Goal: Task Accomplishment & Management: Use online tool/utility

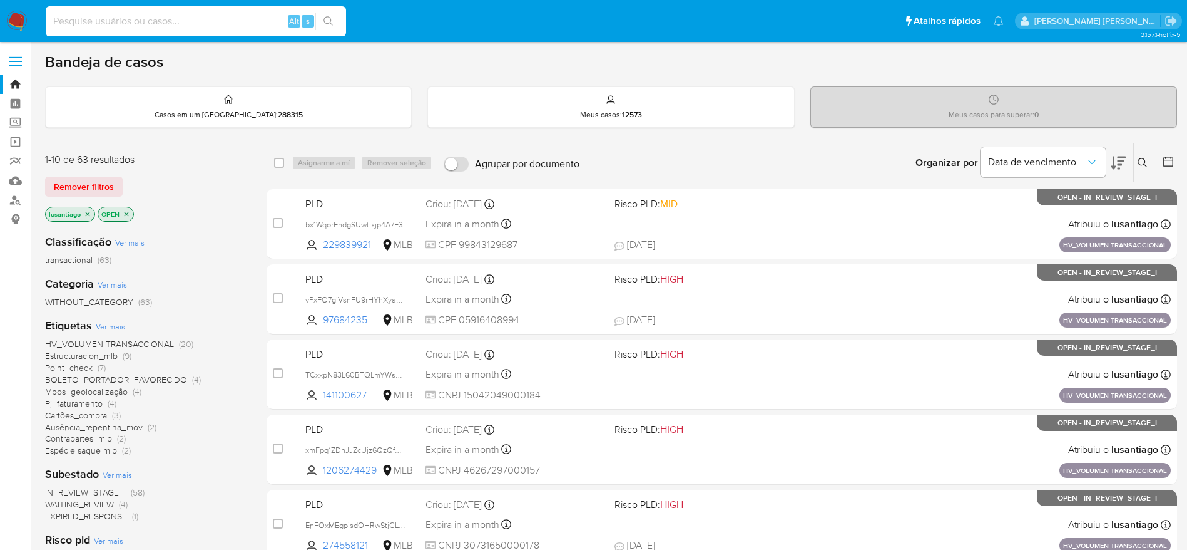
click at [142, 28] on input at bounding box center [196, 21] width 300 height 16
type input "35432481"
click at [330, 27] on button "search-icon" at bounding box center [328, 22] width 26 height 18
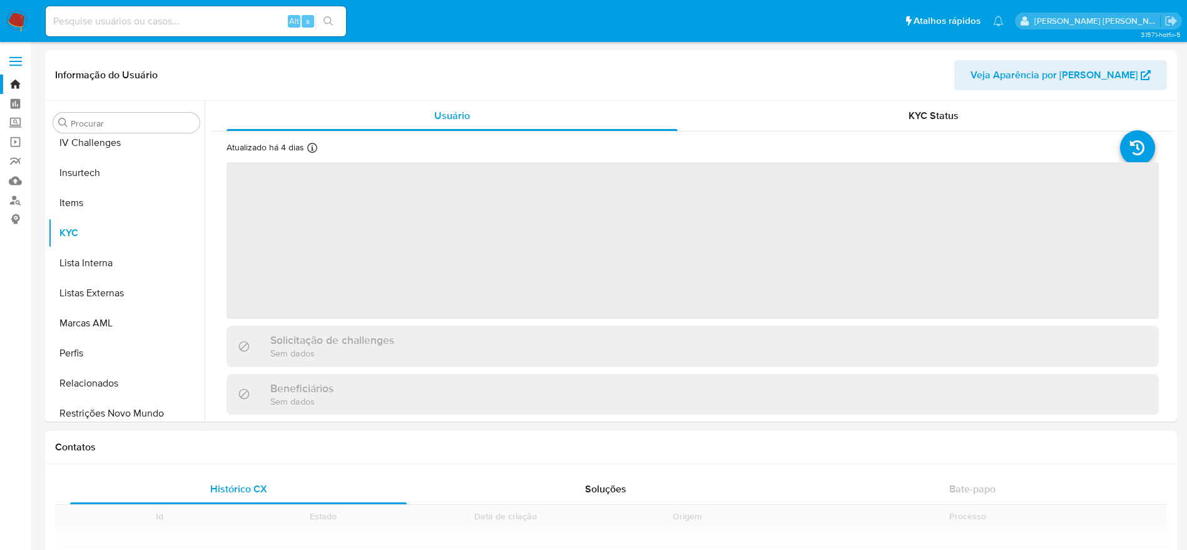
scroll to position [559, 0]
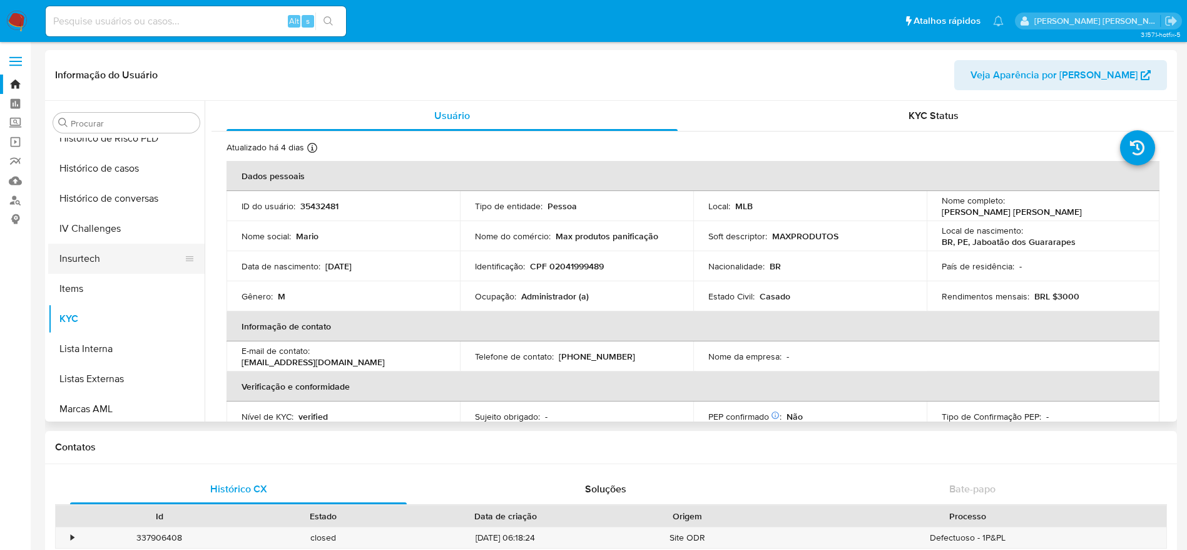
select select "10"
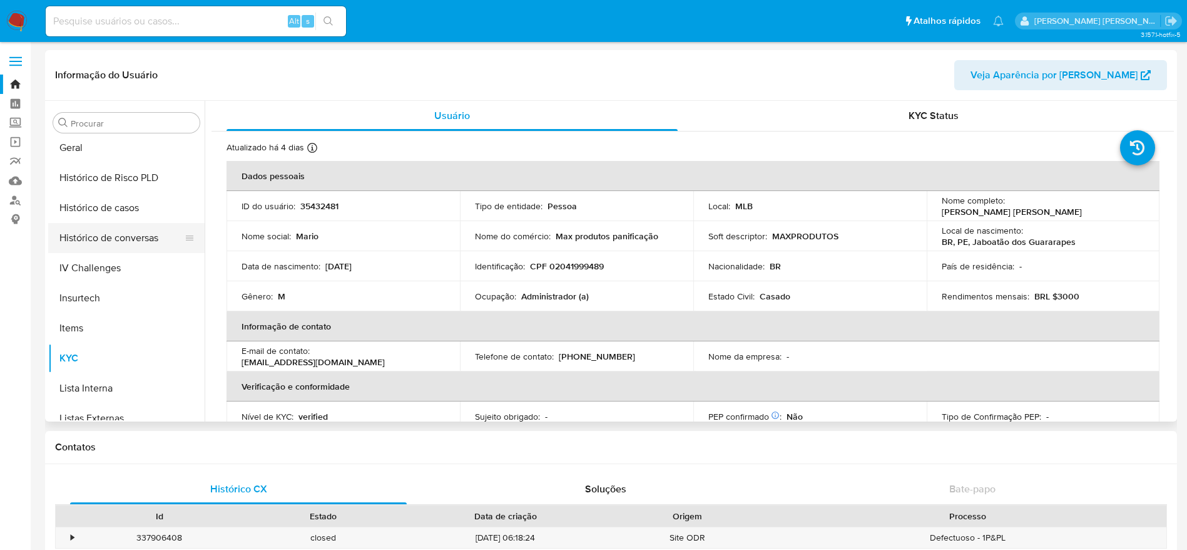
scroll to position [371, 0]
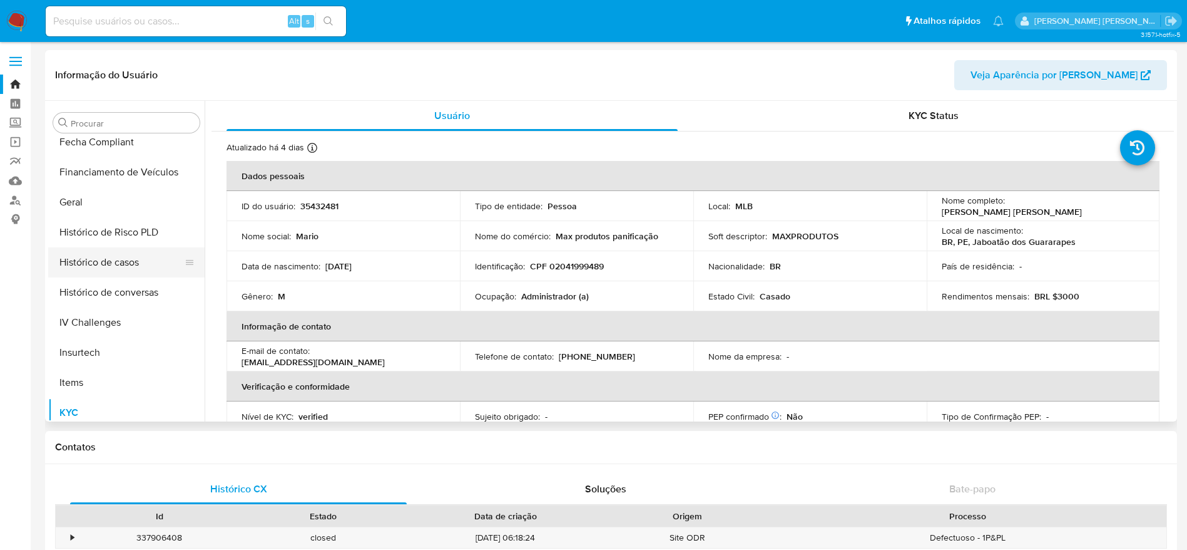
click at [80, 269] on button "Histórico de casos" at bounding box center [121, 262] width 146 height 30
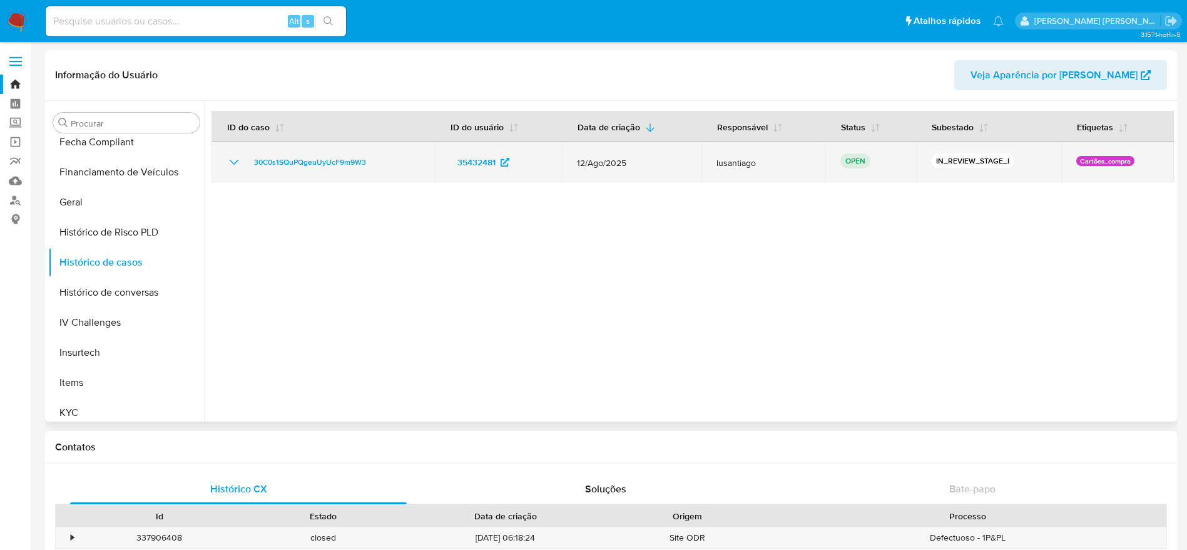
click at [310, 152] on td "30C0s1SQuPQgeuUyUcF9m9W3" at bounding box center [323, 162] width 223 height 40
click at [307, 172] on td "30C0s1SQuPQgeuUyUcF9m9W3" at bounding box center [323, 162] width 223 height 40
click at [305, 162] on span "30C0s1SQuPQgeuUyUcF9m9W3" at bounding box center [310, 162] width 112 height 15
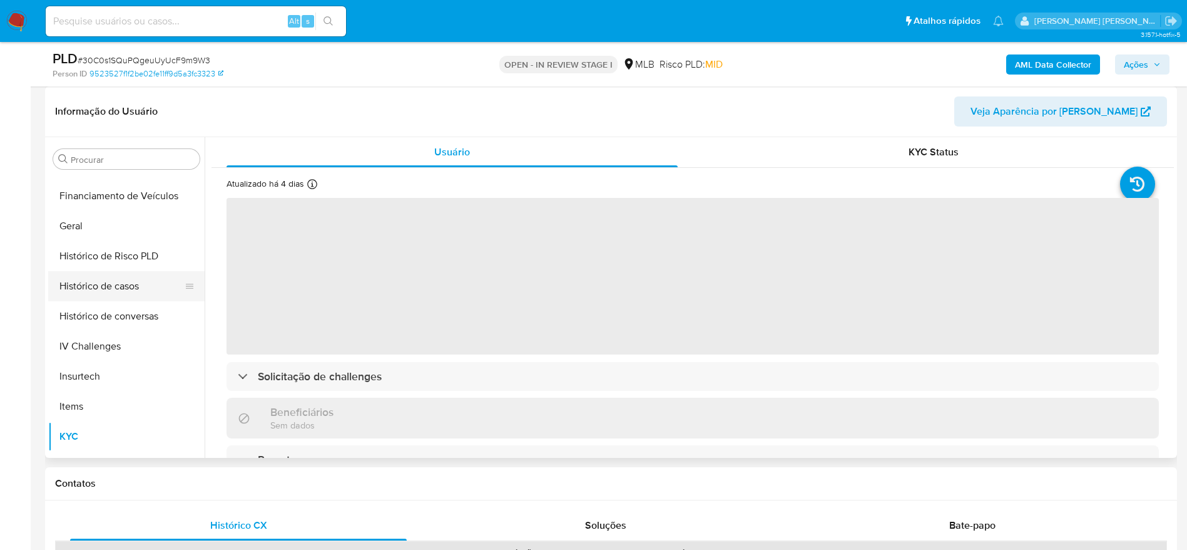
scroll to position [371, 0]
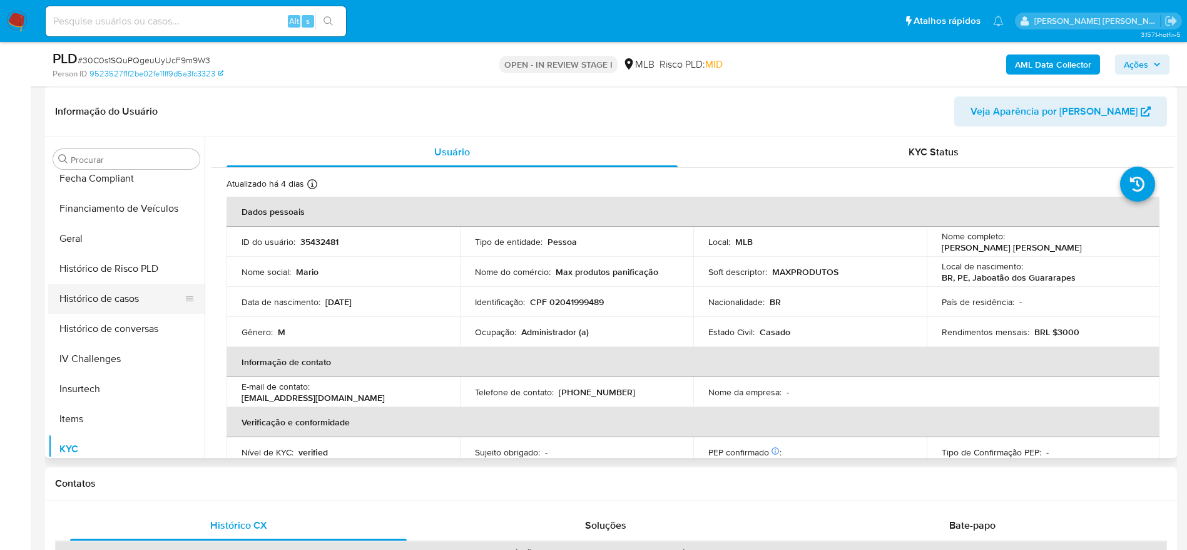
click at [104, 306] on button "Histórico de casos" at bounding box center [121, 299] width 146 height 30
select select "10"
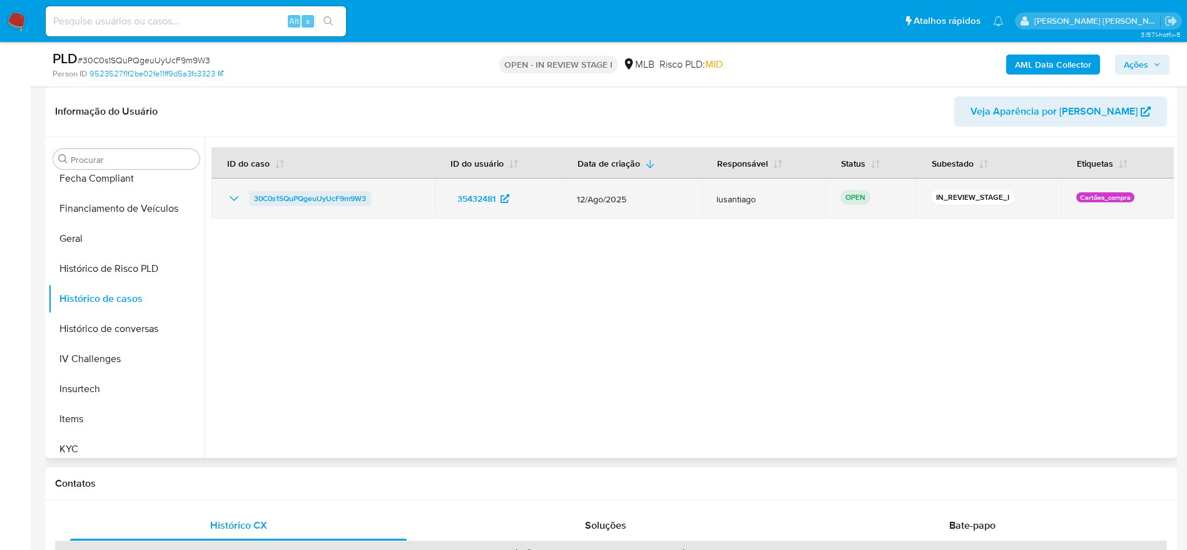
click at [285, 201] on span "30C0s1SQuPQgeuUyUcF9m9W3" at bounding box center [310, 198] width 112 height 15
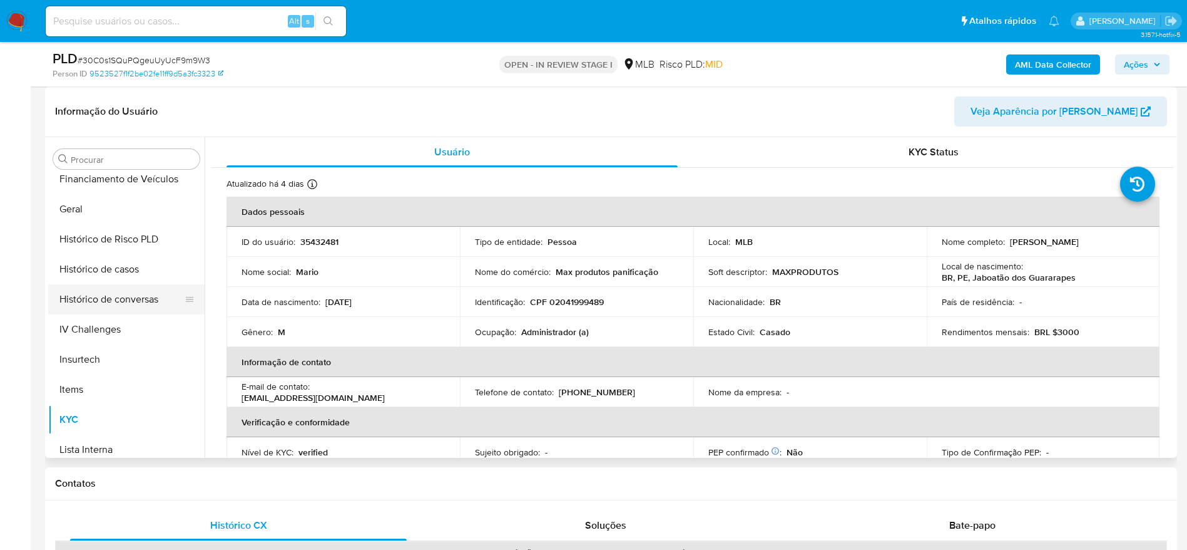
scroll to position [371, 0]
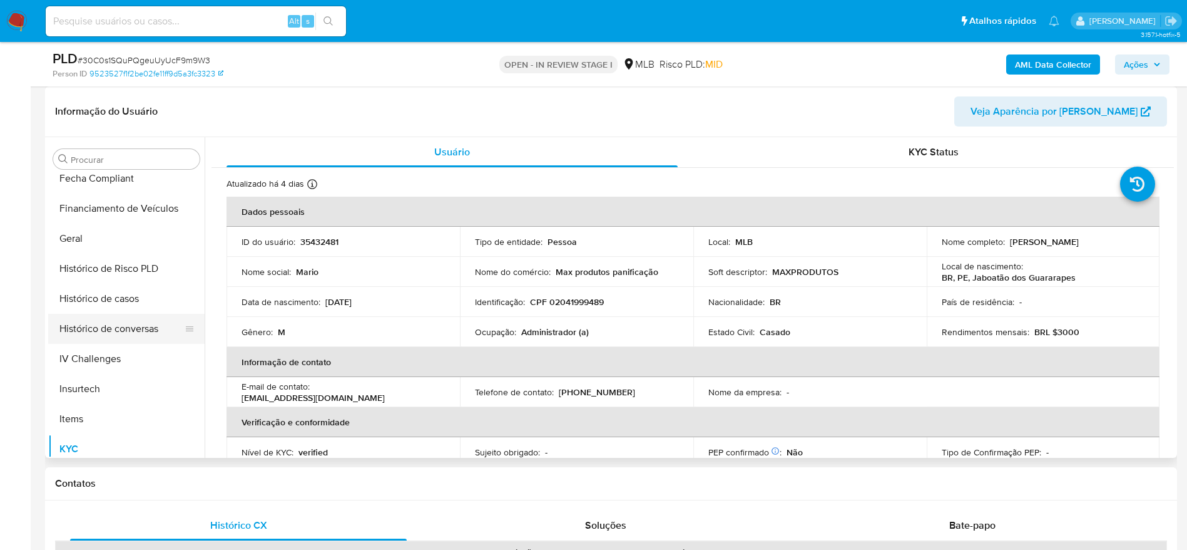
select select "10"
click at [112, 301] on button "Histórico de casos" at bounding box center [121, 299] width 146 height 30
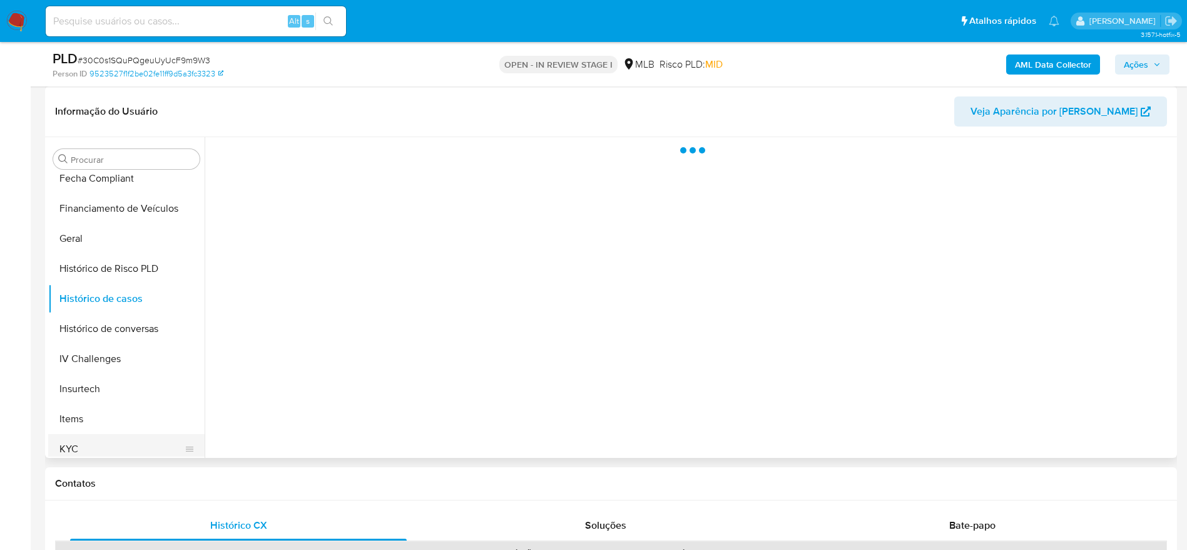
click at [72, 439] on button "KYC" at bounding box center [121, 449] width 146 height 30
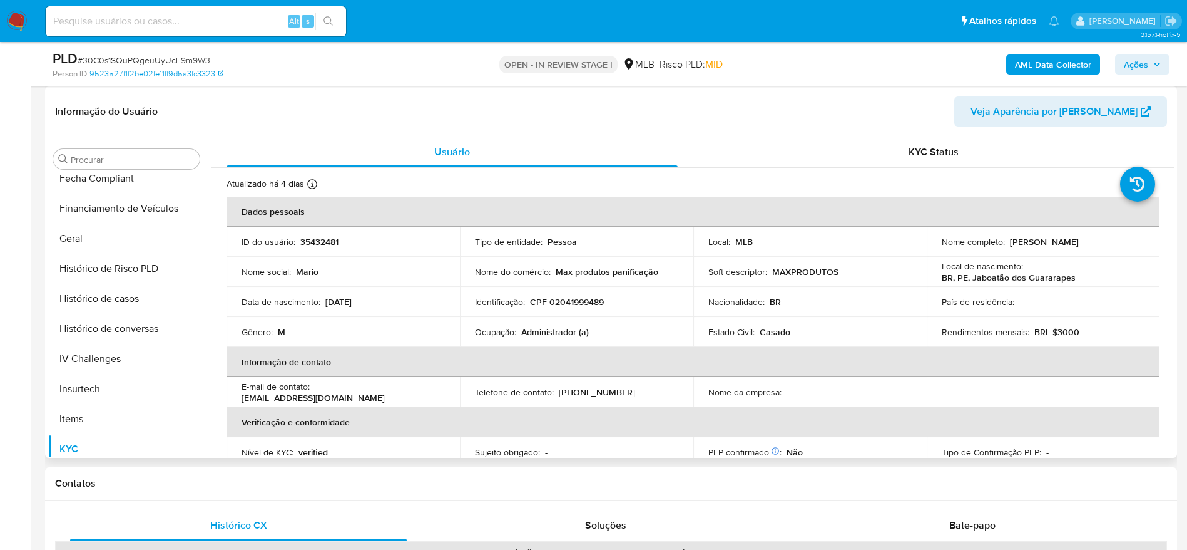
click at [582, 300] on p "CPF 02041999489" at bounding box center [567, 301] width 74 height 11
copy p "02041999489"
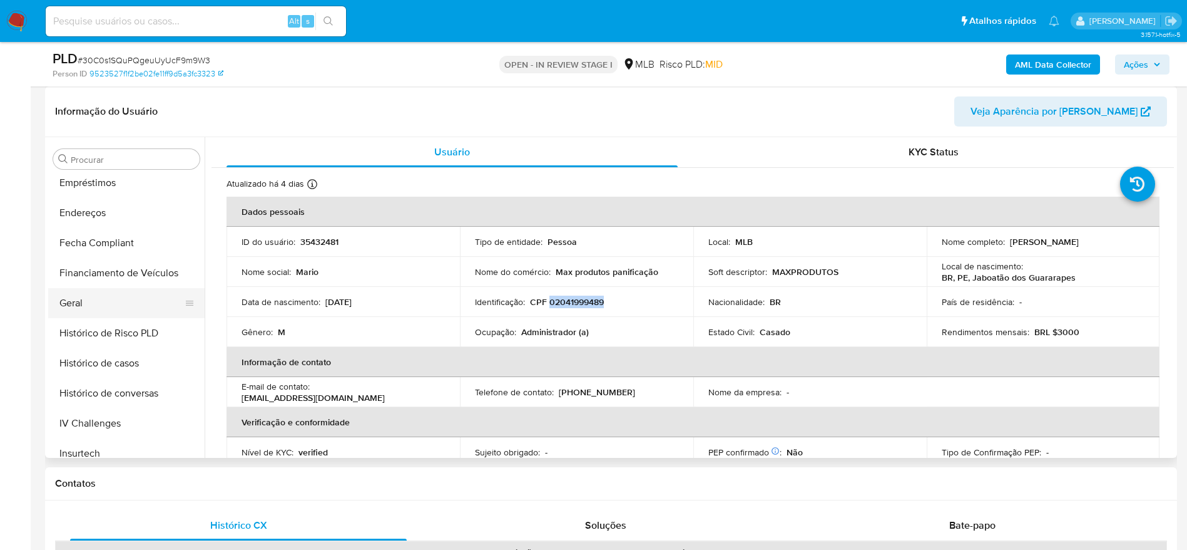
scroll to position [277, 0]
click at [569, 303] on p "CPF 02041999489" at bounding box center [567, 301] width 74 height 11
click at [96, 329] on button "Geral" at bounding box center [121, 332] width 146 height 30
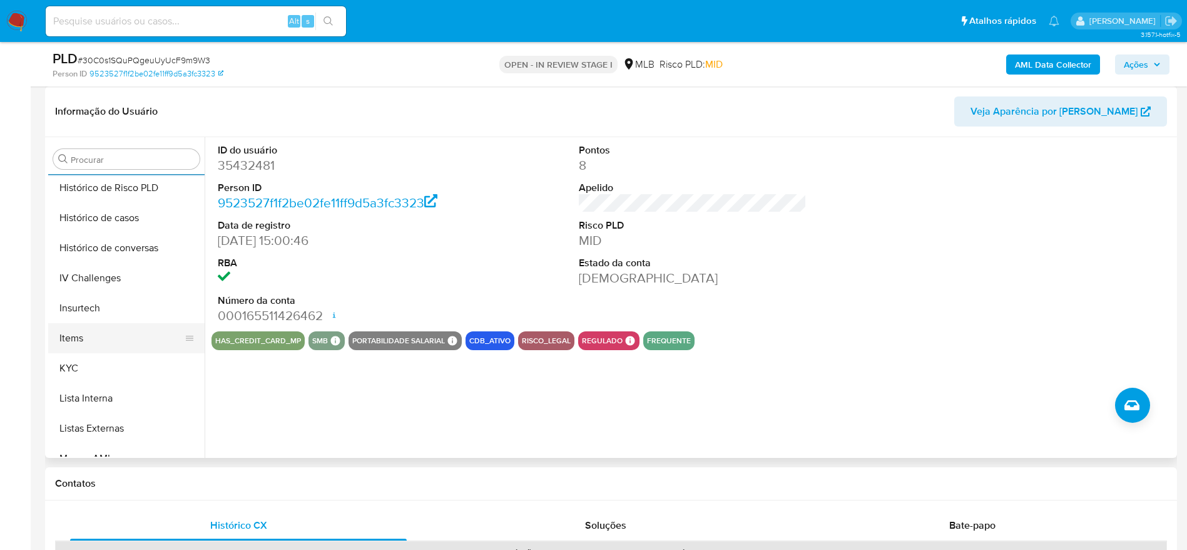
scroll to position [465, 0]
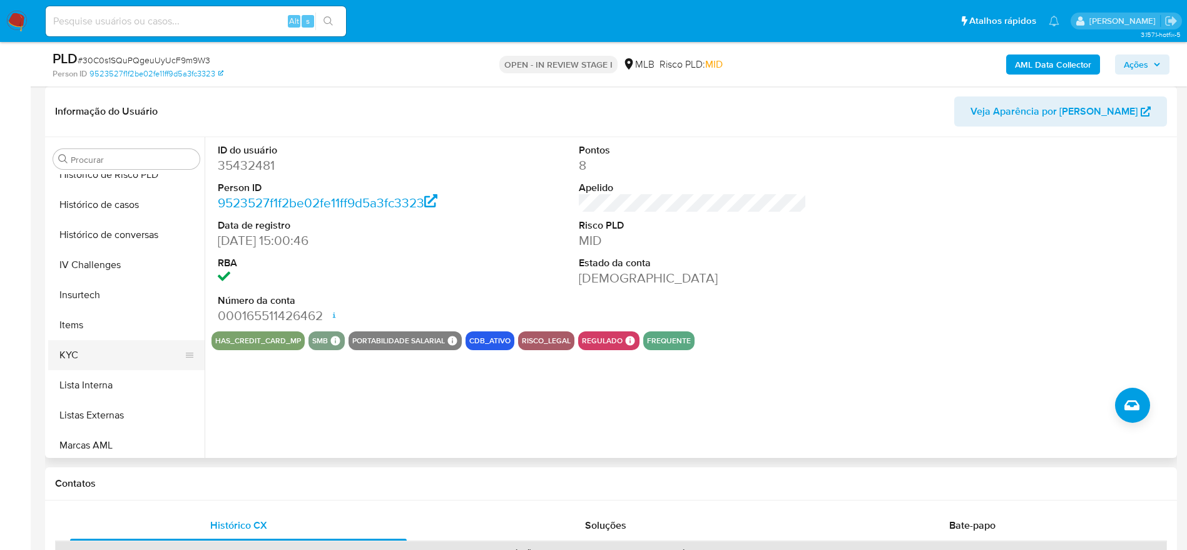
click at [73, 352] on button "KYC" at bounding box center [121, 355] width 146 height 30
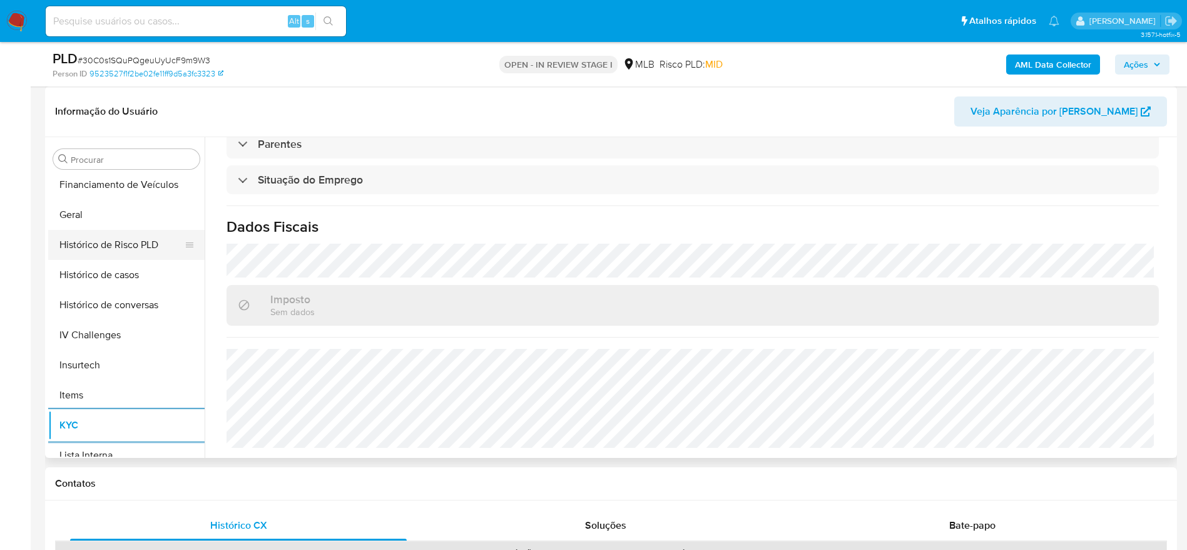
scroll to position [277, 0]
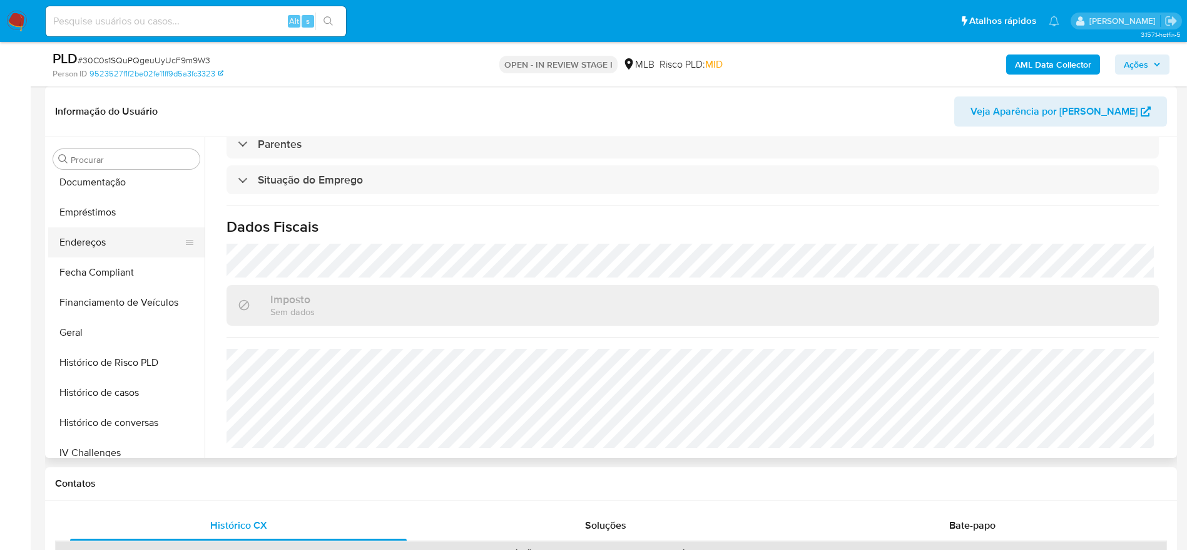
click at [74, 252] on button "Endereços" at bounding box center [121, 242] width 146 height 30
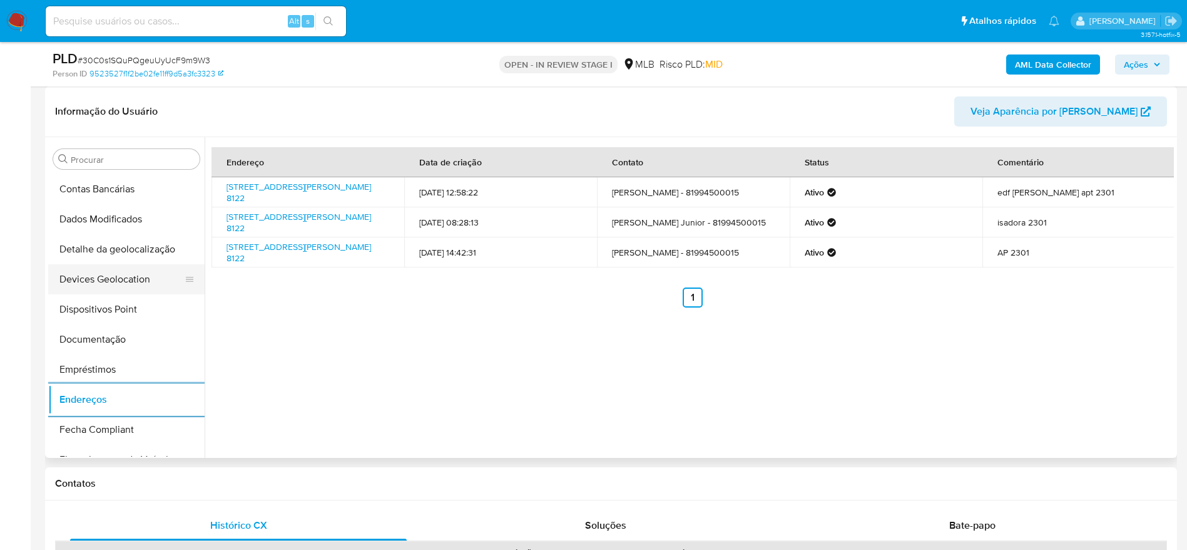
scroll to position [90, 0]
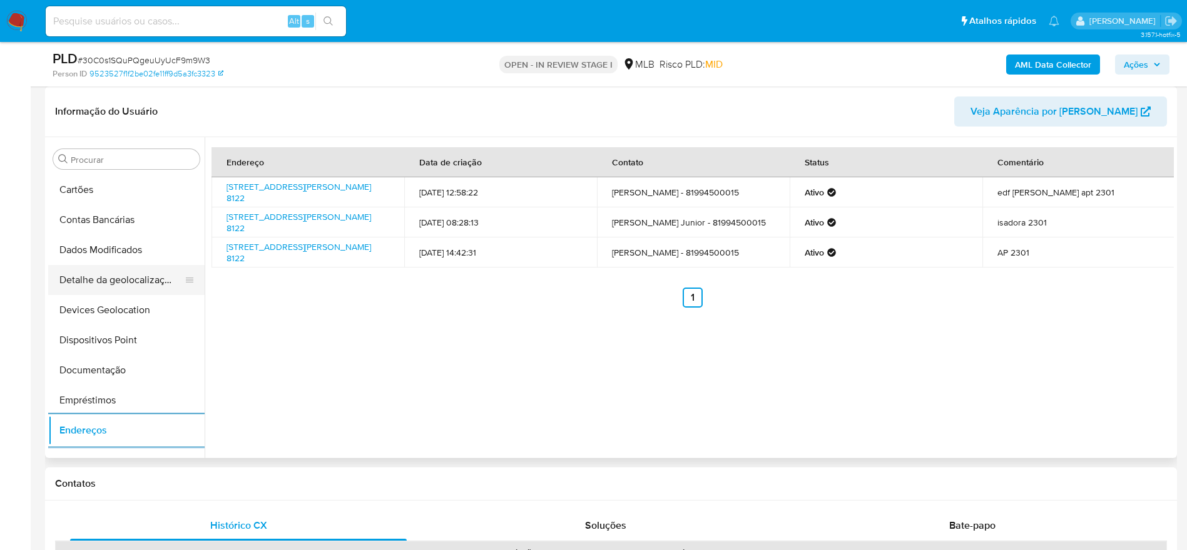
click at [125, 282] on button "Detalhe da geolocalização" at bounding box center [121, 280] width 146 height 30
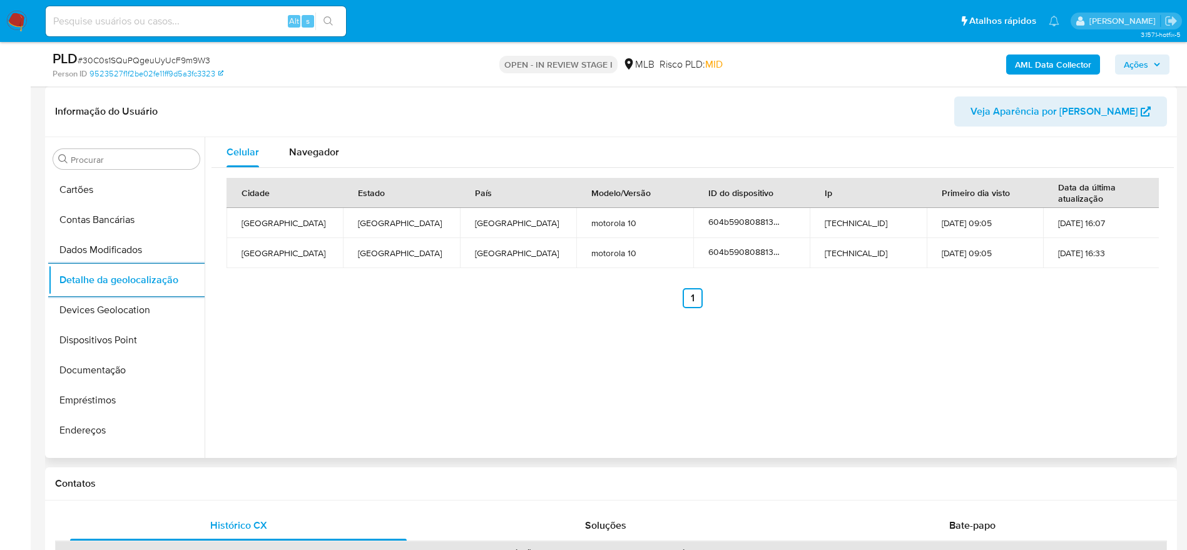
scroll to position [559, 0]
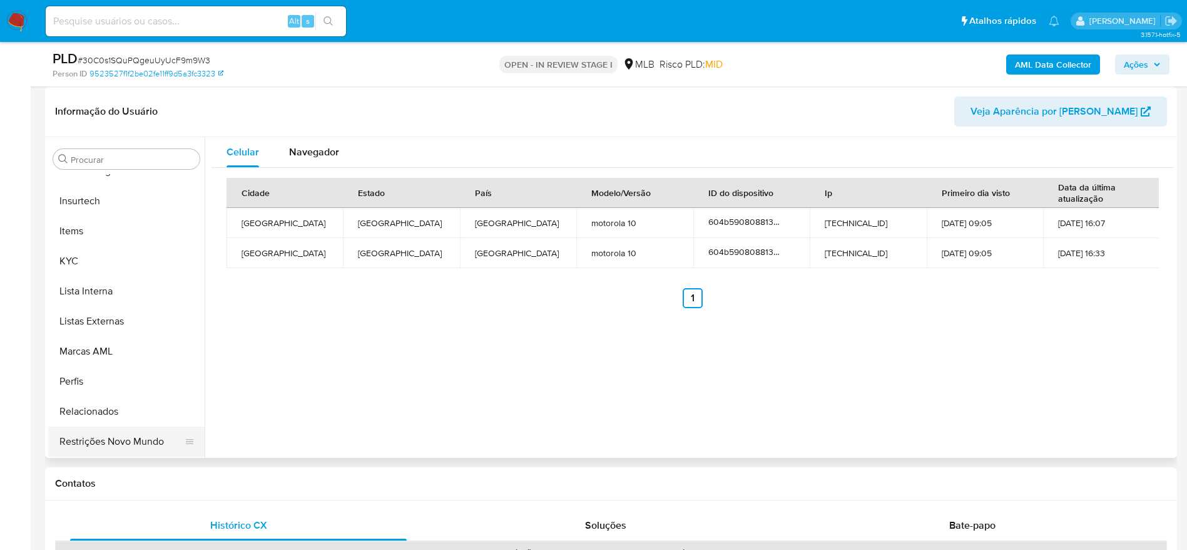
click at [80, 437] on button "Restrições Novo Mundo" at bounding box center [121, 441] width 146 height 30
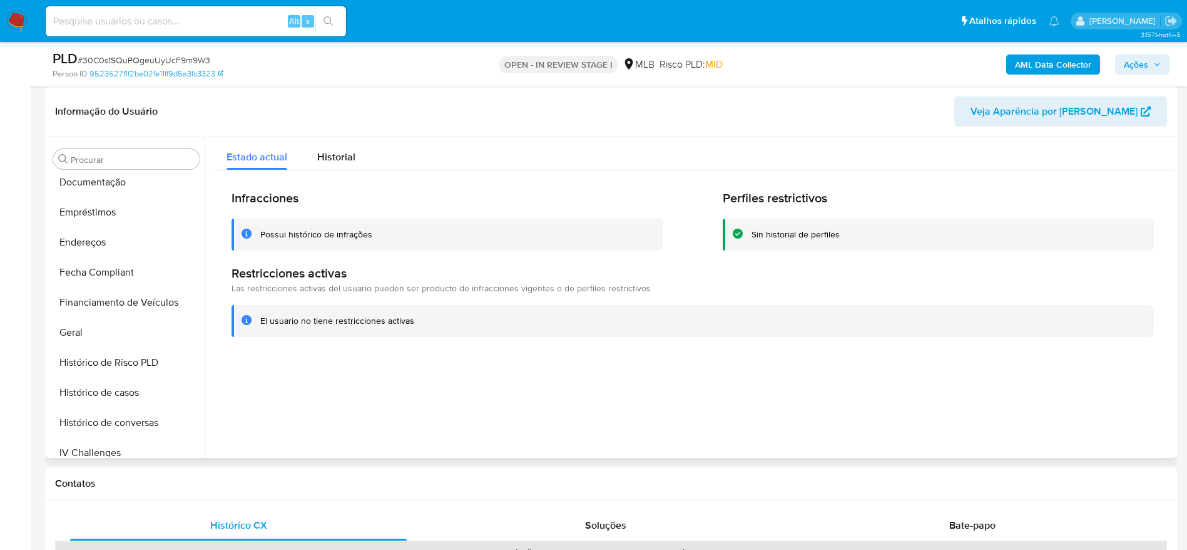
scroll to position [183, 0]
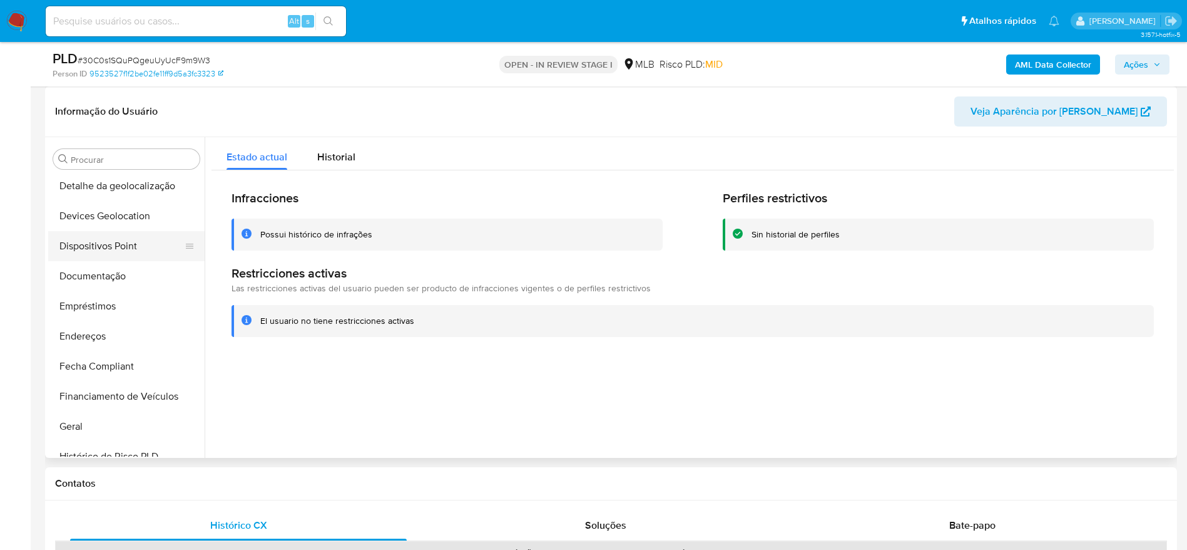
click at [111, 231] on button "Dispositivos Point" at bounding box center [121, 246] width 146 height 30
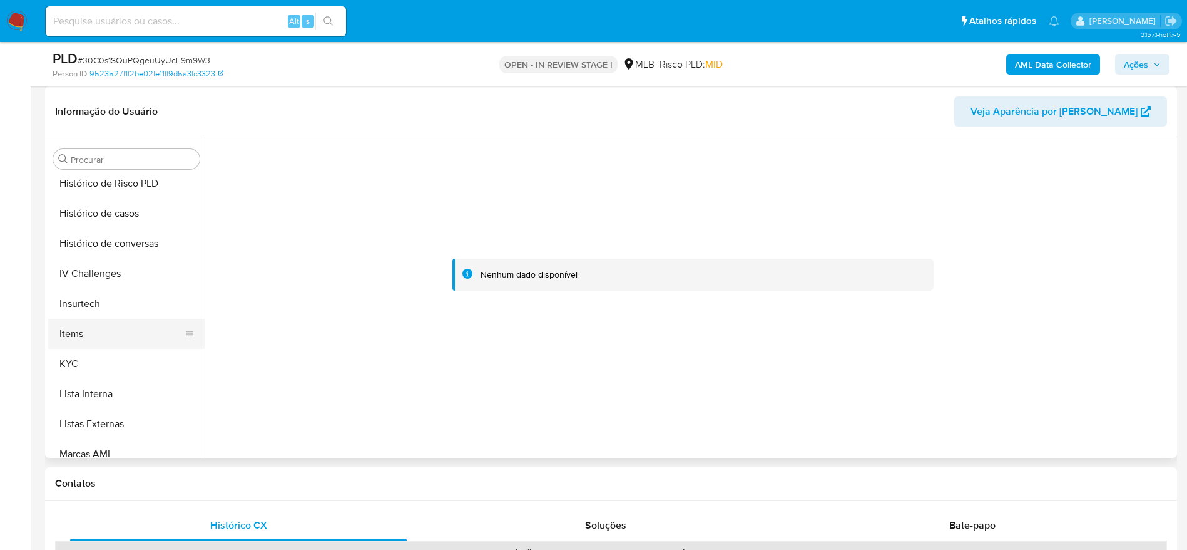
scroll to position [465, 0]
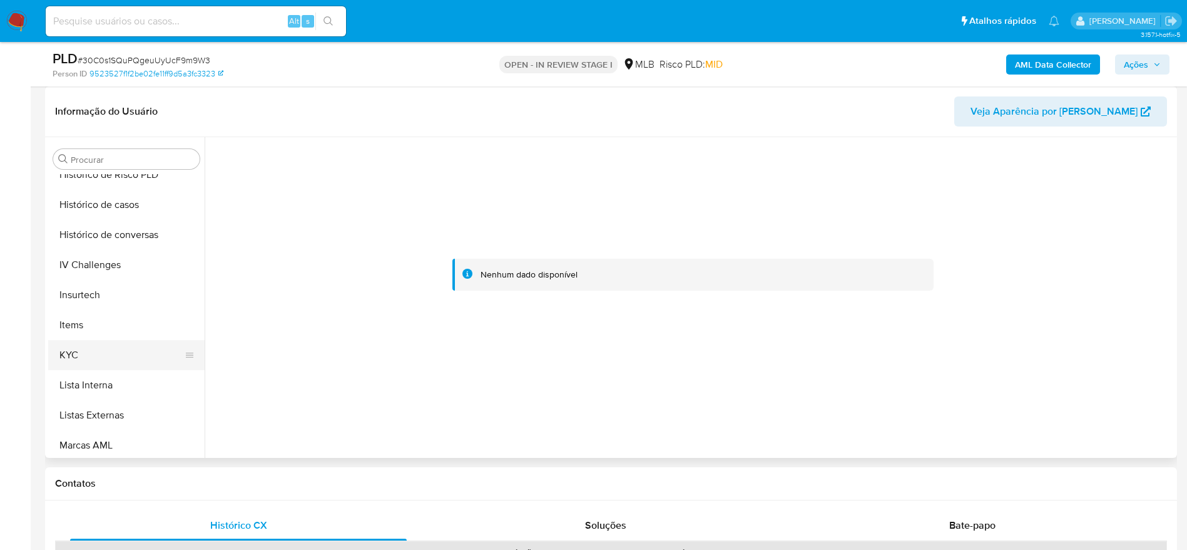
click at [81, 349] on button "KYC" at bounding box center [121, 355] width 146 height 30
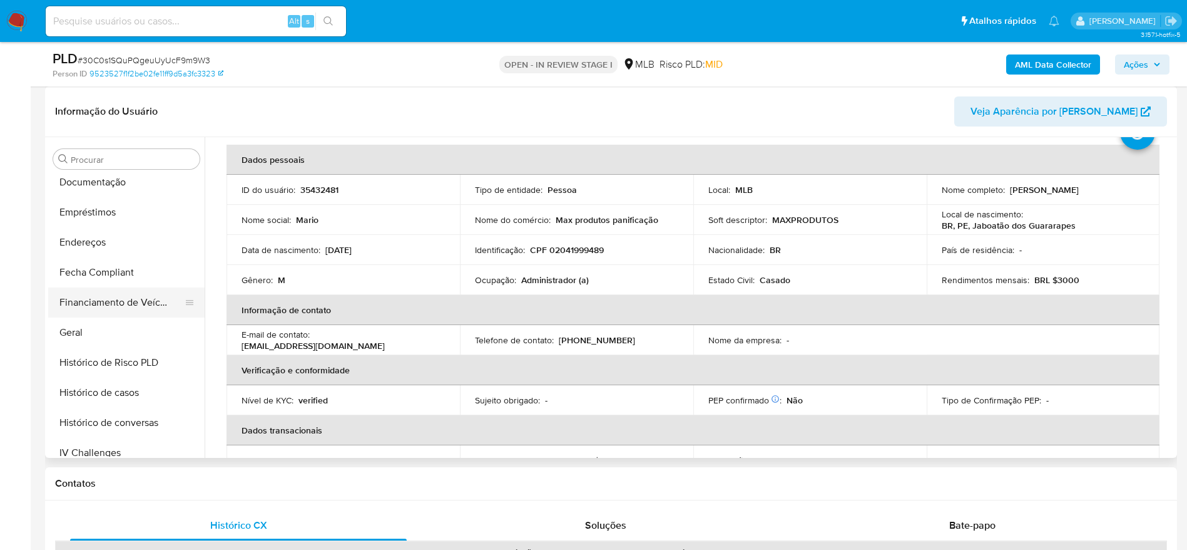
scroll to position [183, 0]
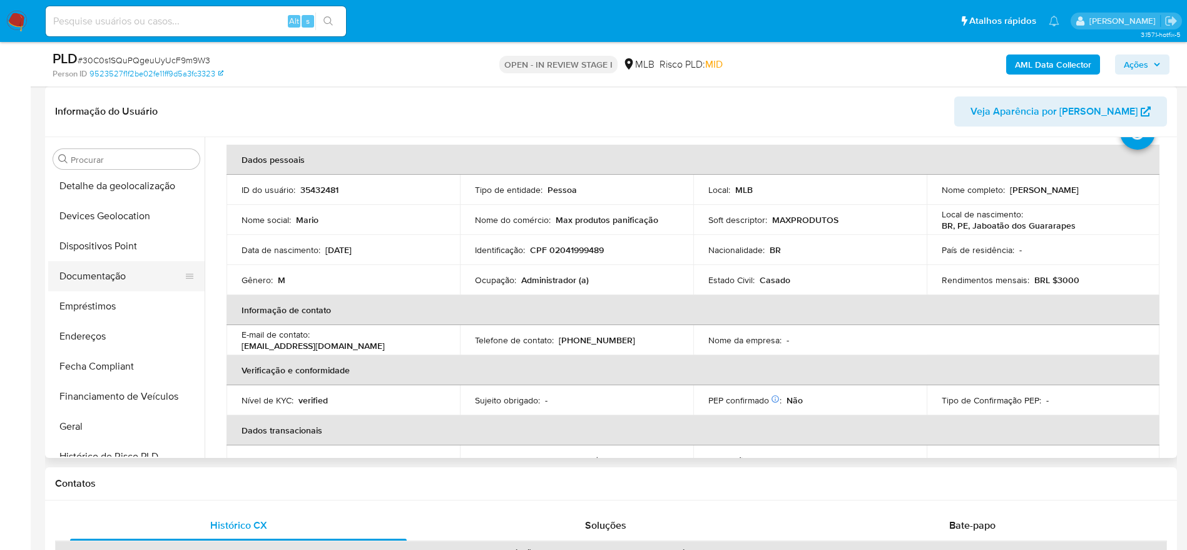
click at [129, 269] on button "Documentação" at bounding box center [121, 276] width 146 height 30
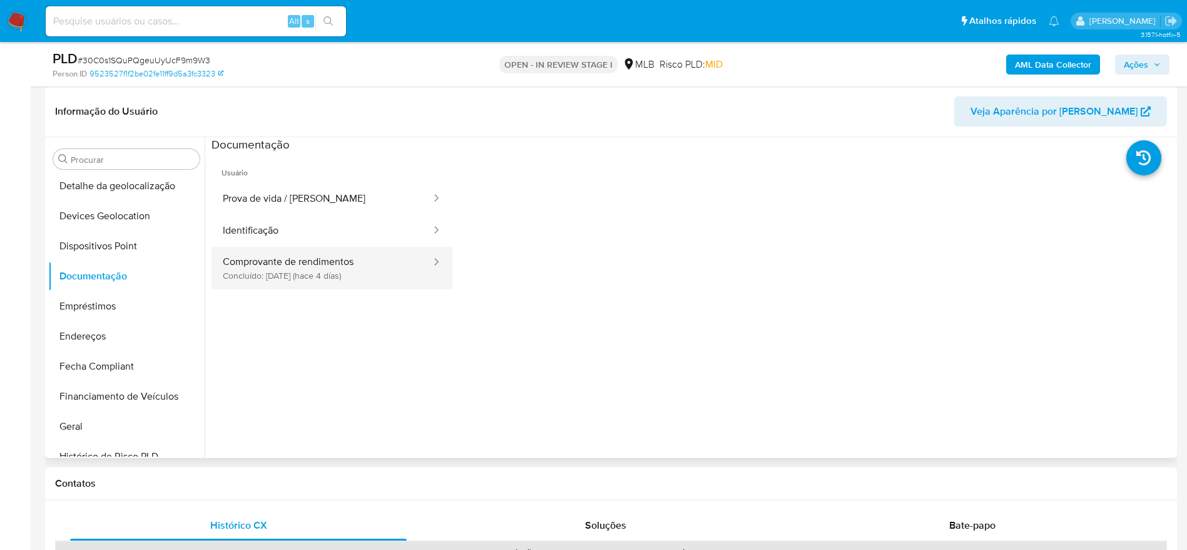
click at [320, 266] on button "Comprovante de rendimentos Concluído: 28/08/2025 (hace 4 días)" at bounding box center [322, 268] width 221 height 43
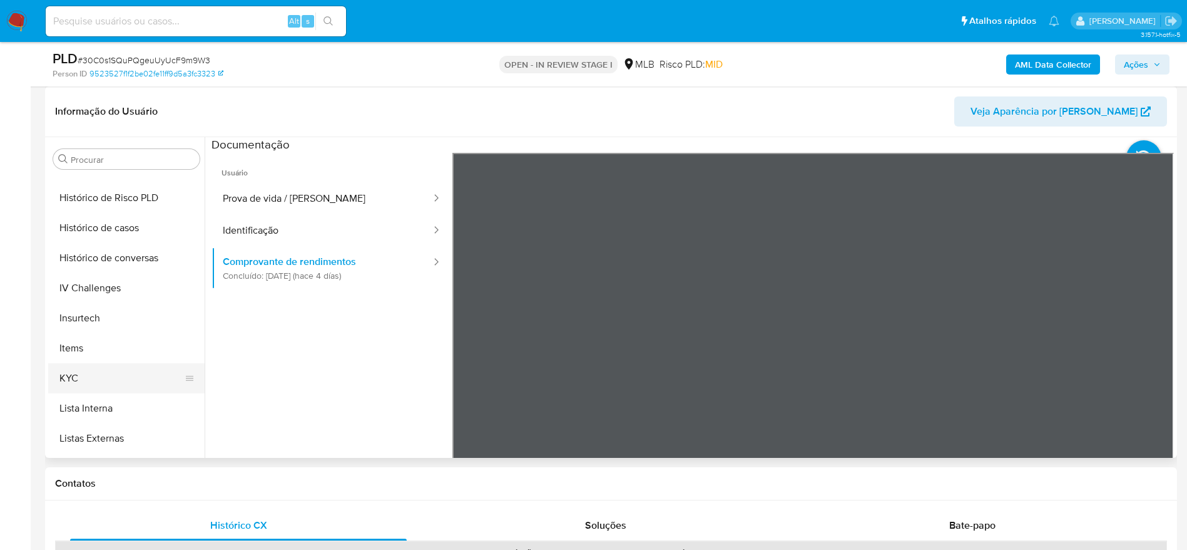
scroll to position [465, 0]
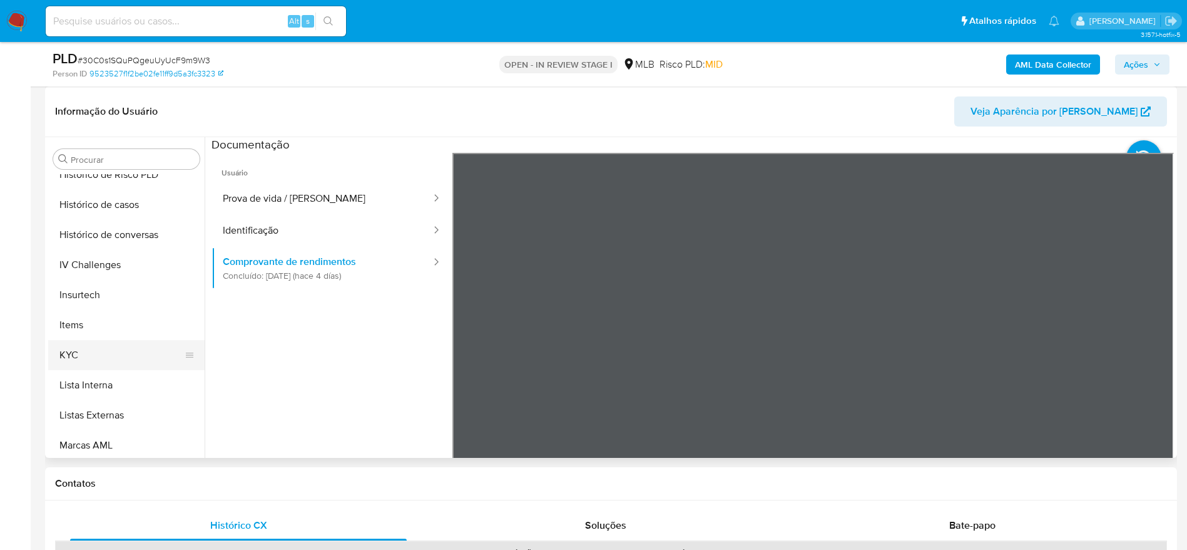
click at [82, 354] on button "KYC" at bounding box center [121, 355] width 146 height 30
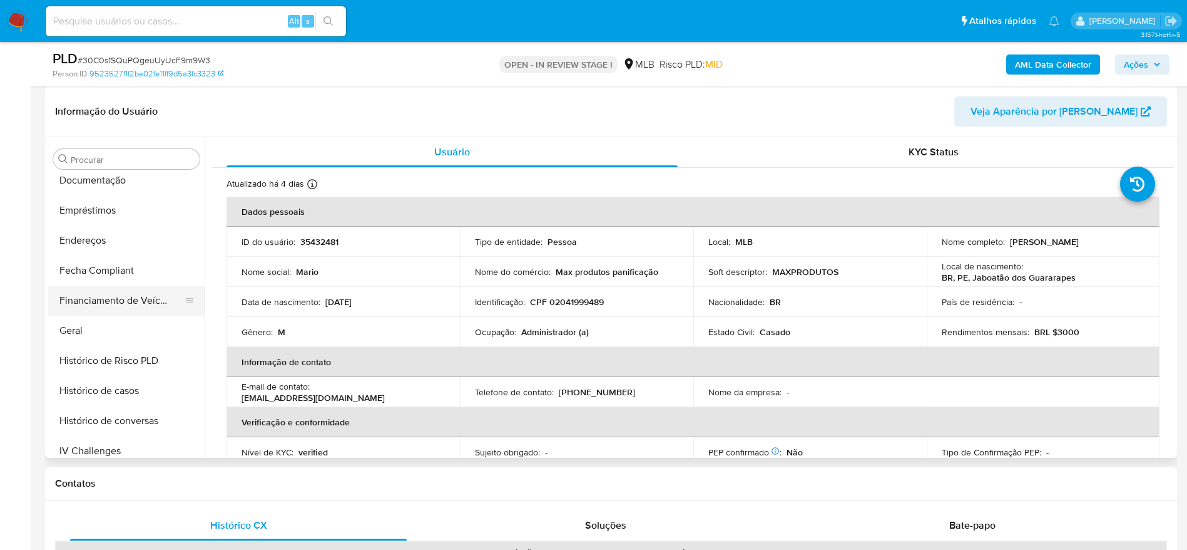
scroll to position [277, 0]
click at [52, 328] on button "Geral" at bounding box center [121, 332] width 146 height 30
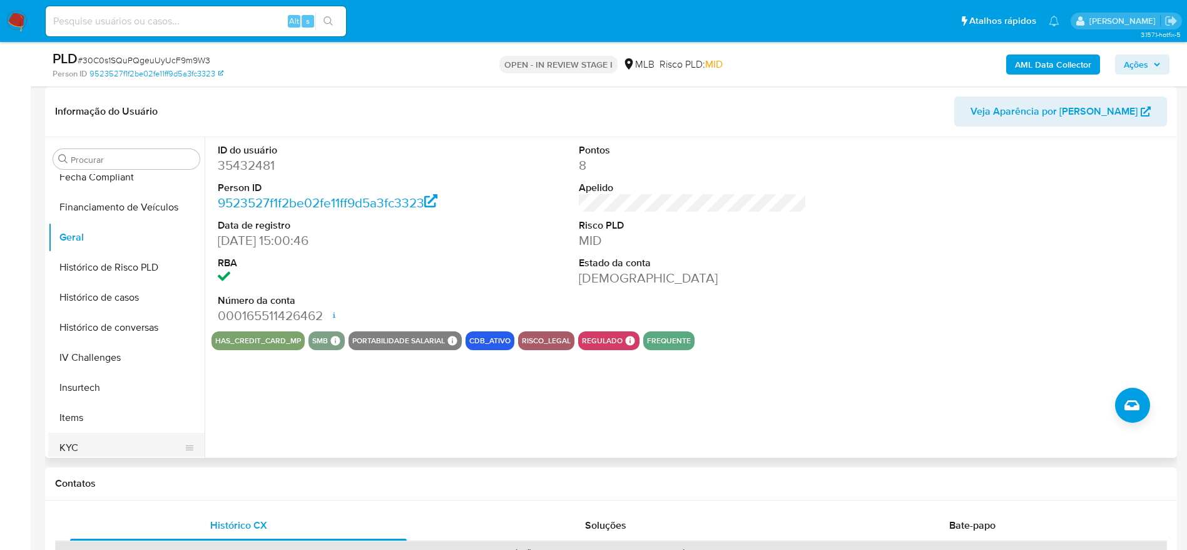
scroll to position [465, 0]
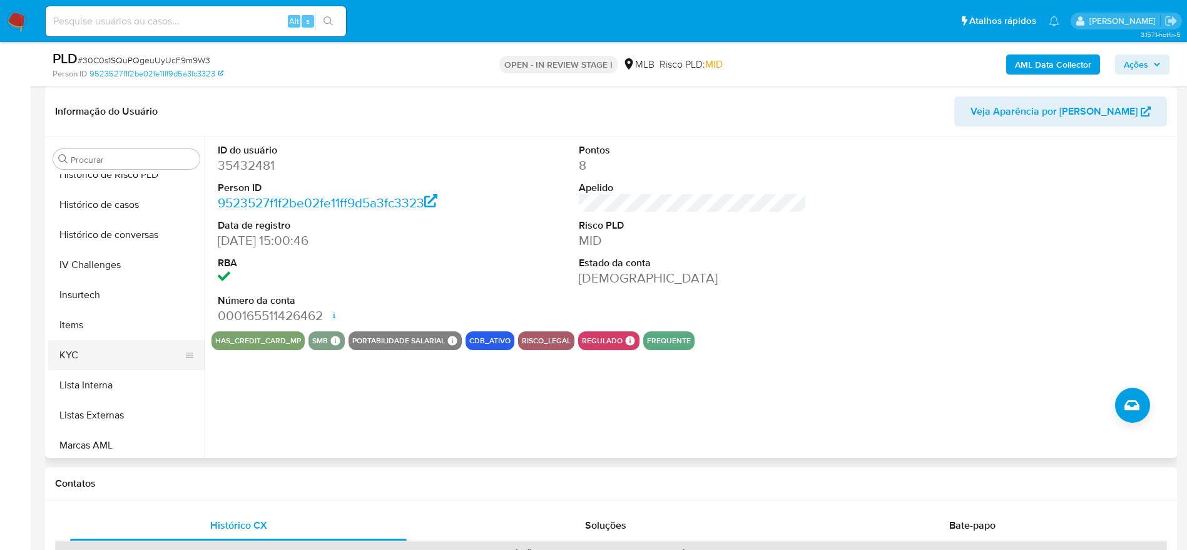
click at [85, 365] on button "KYC" at bounding box center [121, 355] width 146 height 30
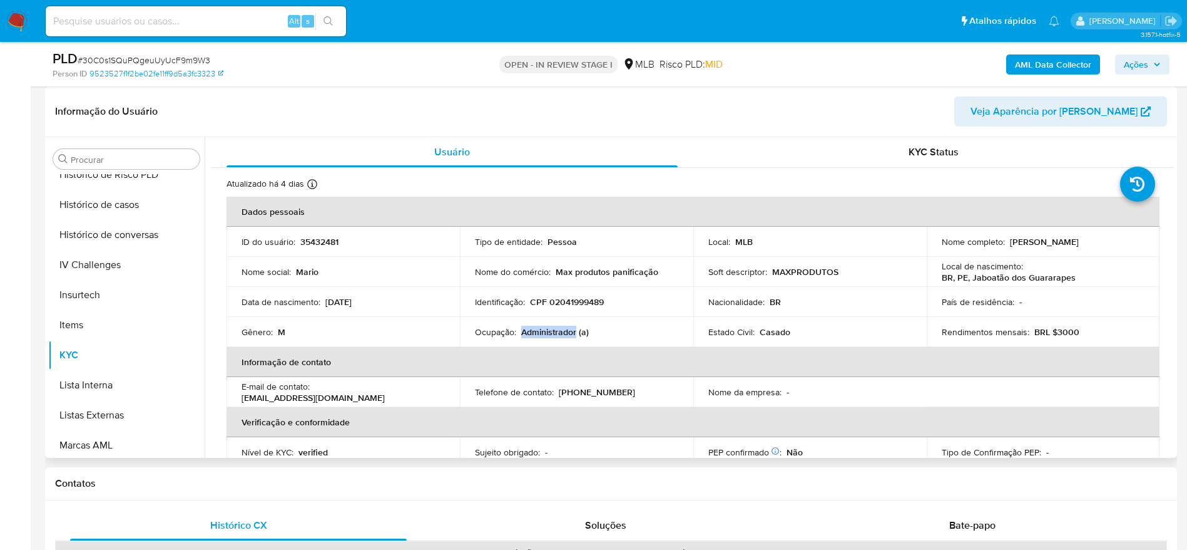
drag, startPoint x: 521, startPoint y: 331, endPoint x: 575, endPoint y: 332, distance: 53.2
click at [575, 332] on p "Administrador (a)" at bounding box center [555, 331] width 68 height 11
copy p "Administrador"
click at [1137, 68] on span "Ações" at bounding box center [1136, 64] width 24 height 20
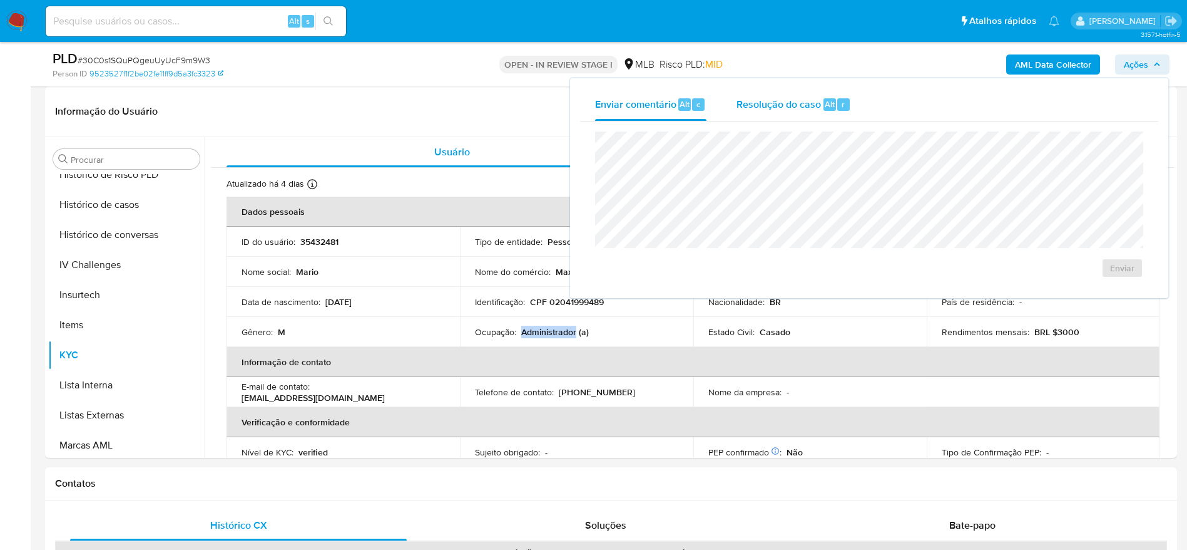
click at [802, 103] on span "Resolução do caso" at bounding box center [779, 103] width 85 height 14
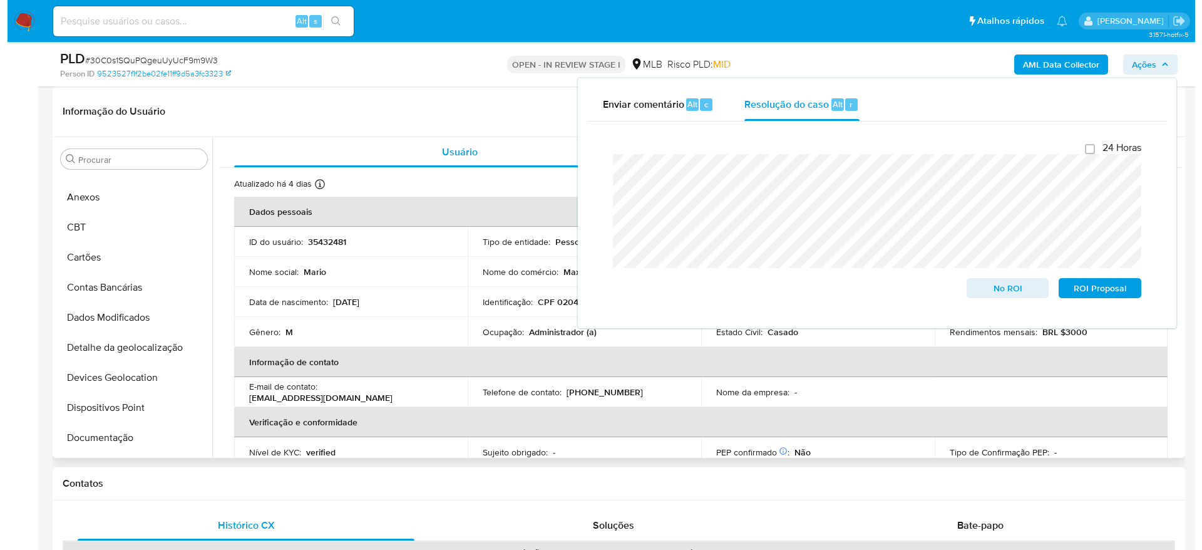
scroll to position [0, 0]
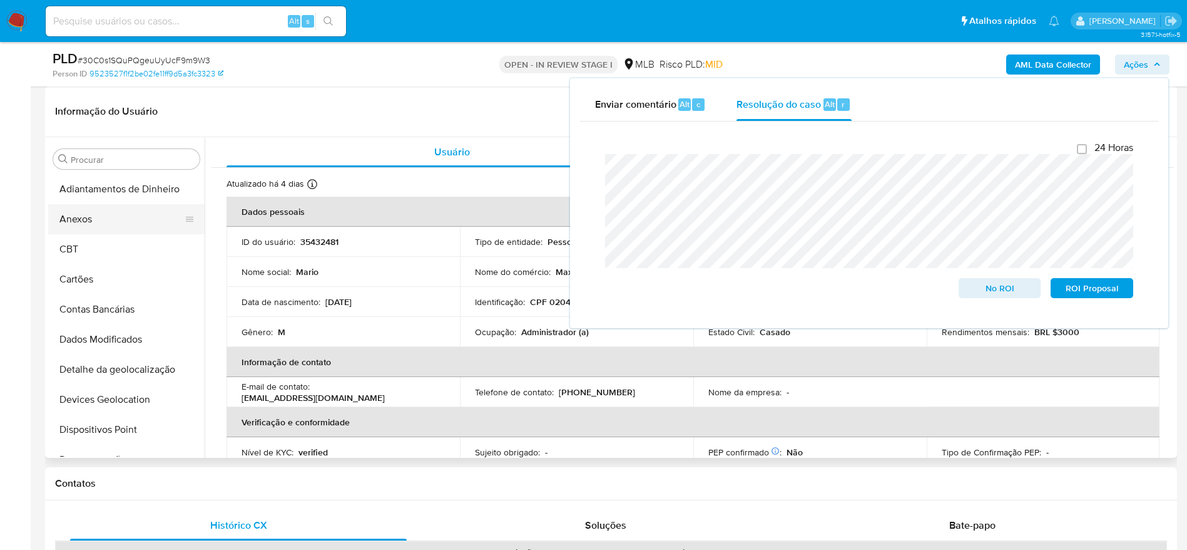
click at [88, 214] on button "Anexos" at bounding box center [121, 219] width 146 height 30
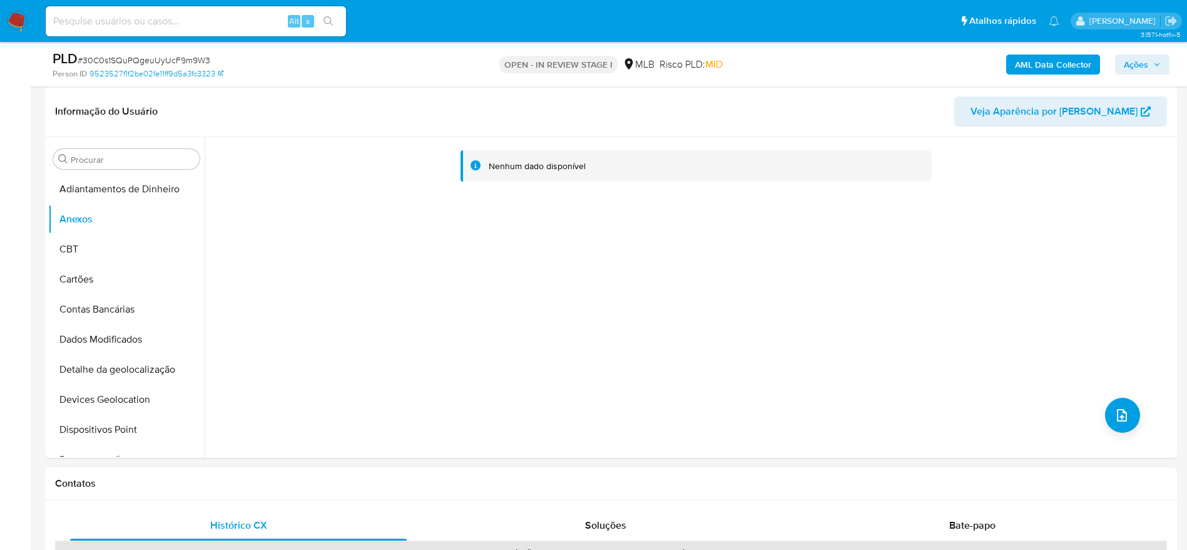
drag, startPoint x: 1149, startPoint y: 59, endPoint x: 1042, endPoint y: 74, distance: 107.5
click at [1139, 63] on span "Ações" at bounding box center [1142, 65] width 37 height 18
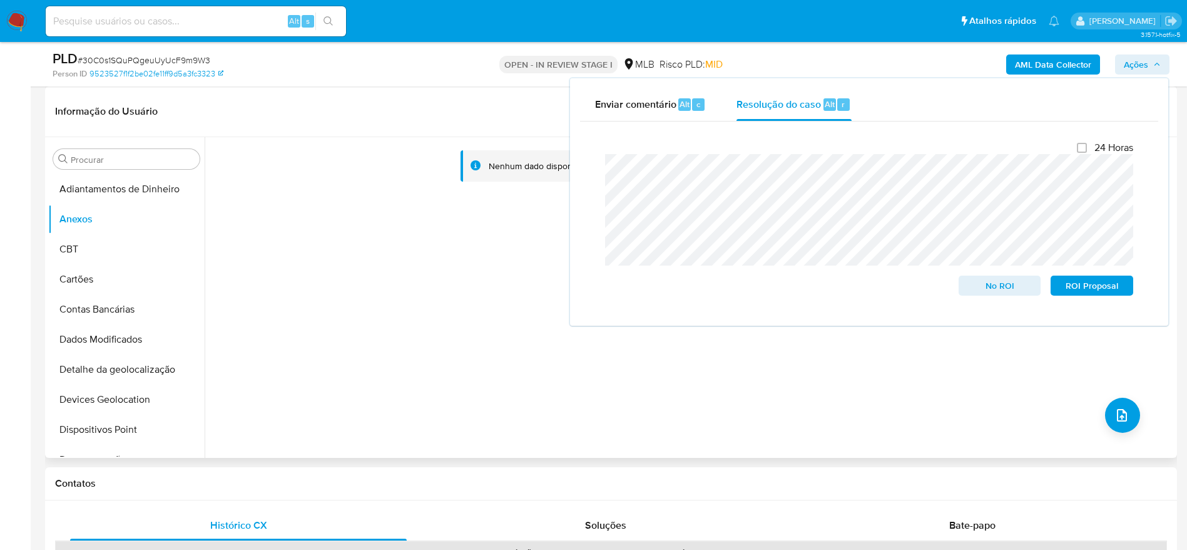
click at [447, 236] on div "Nenhum dado disponível" at bounding box center [690, 297] width 970 height 320
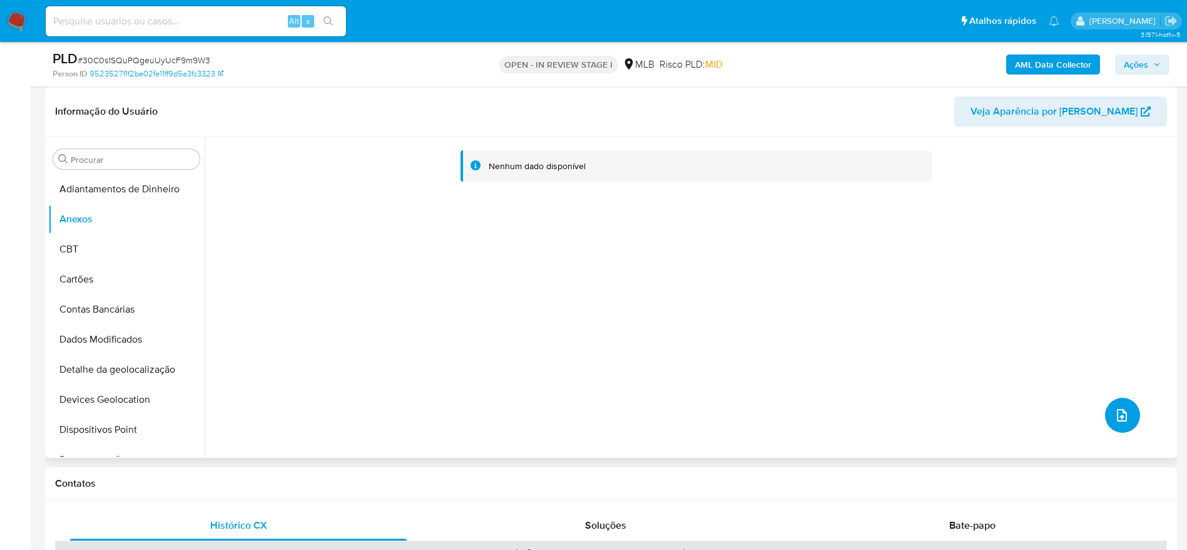
click at [1115, 415] on icon "upload-file" at bounding box center [1122, 414] width 15 height 15
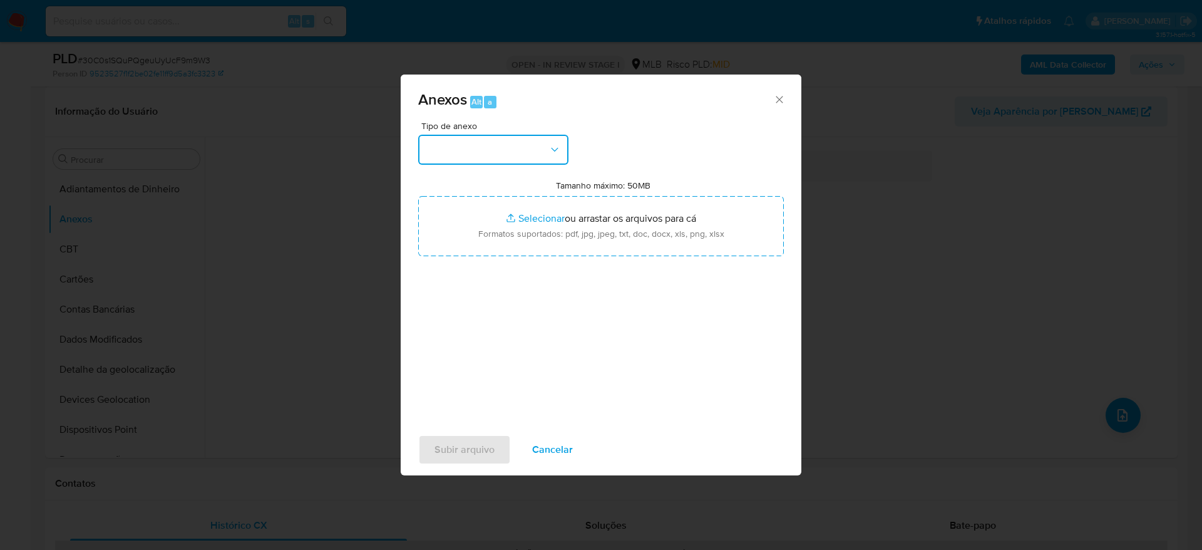
click at [462, 158] on button "button" at bounding box center [493, 150] width 150 height 30
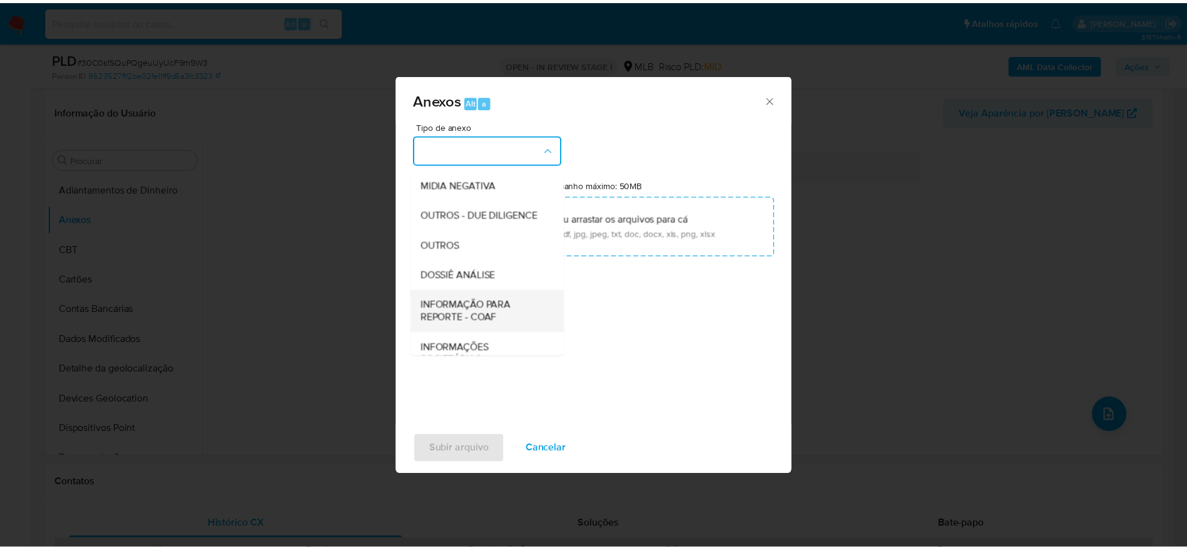
scroll to position [193, 0]
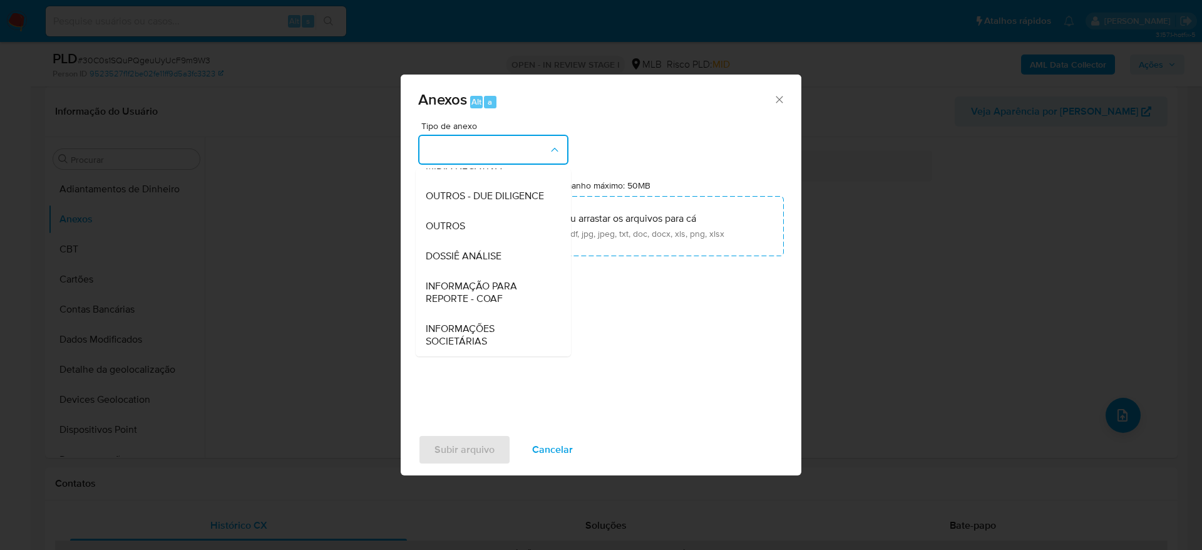
click at [463, 264] on div "DOSSIÊ ANÁLISE" at bounding box center [490, 256] width 128 height 30
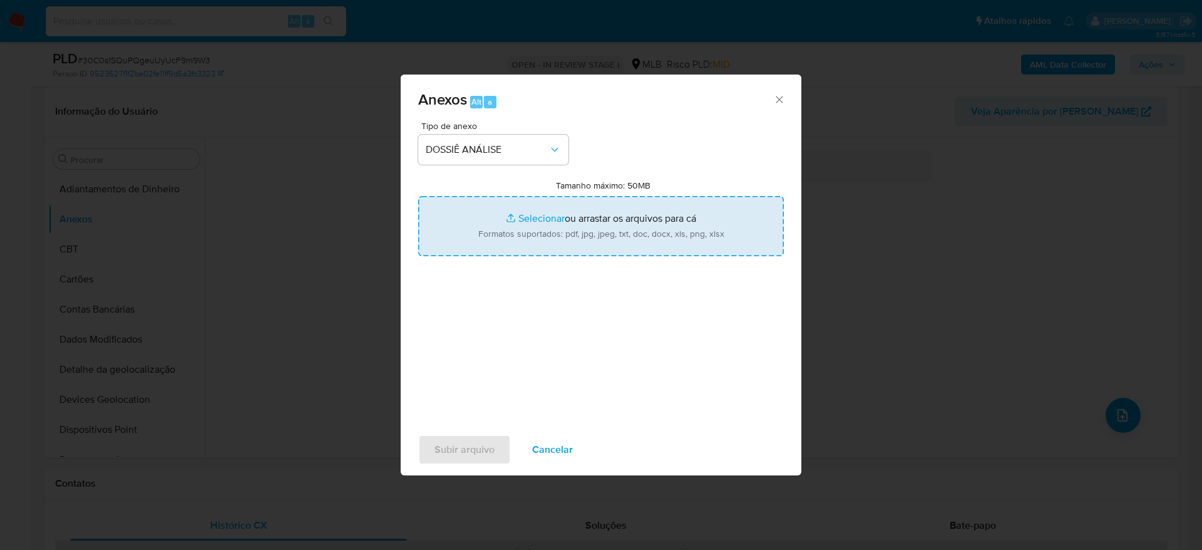
type input "C:\fakepath\Mulan 35432481_2025_09_01_14_05_07.xlsx"
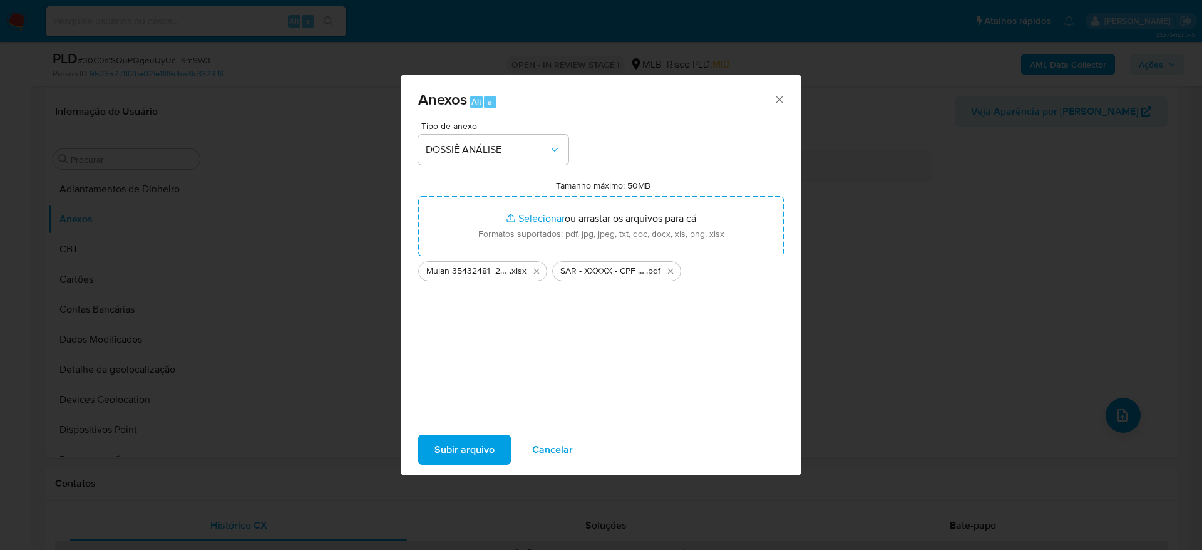
click at [490, 446] on span "Subir arquivo" at bounding box center [464, 450] width 60 height 28
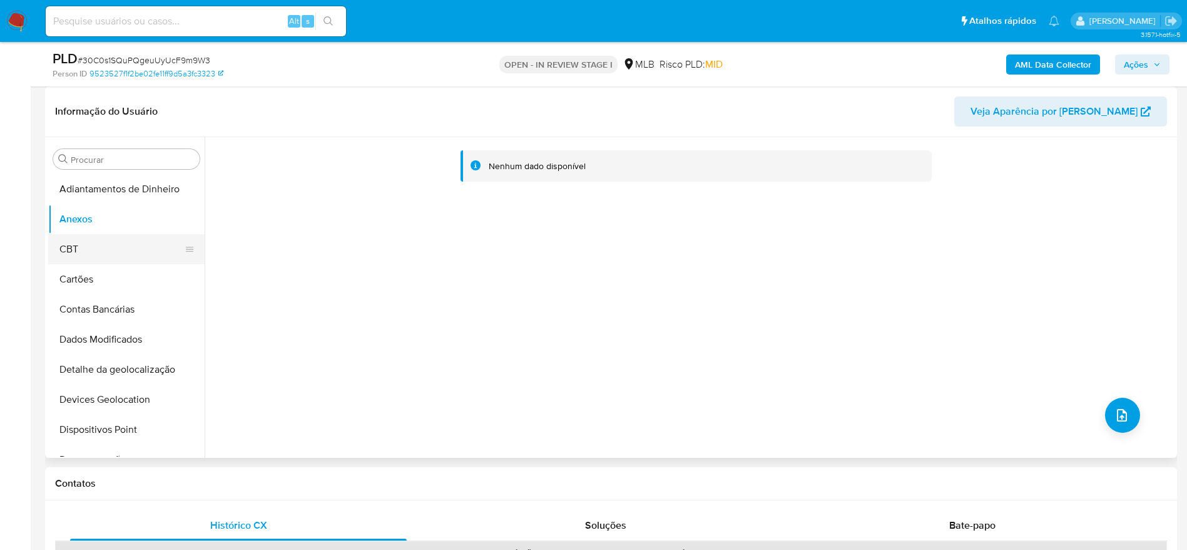
click at [71, 254] on button "CBT" at bounding box center [121, 249] width 146 height 30
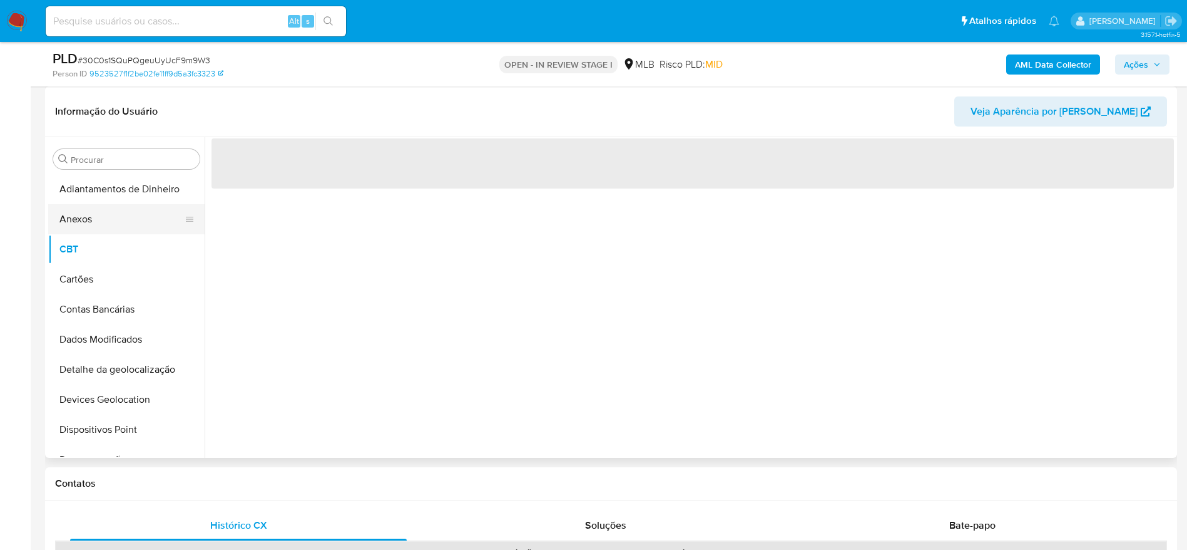
click at [90, 230] on button "Anexos" at bounding box center [121, 219] width 146 height 30
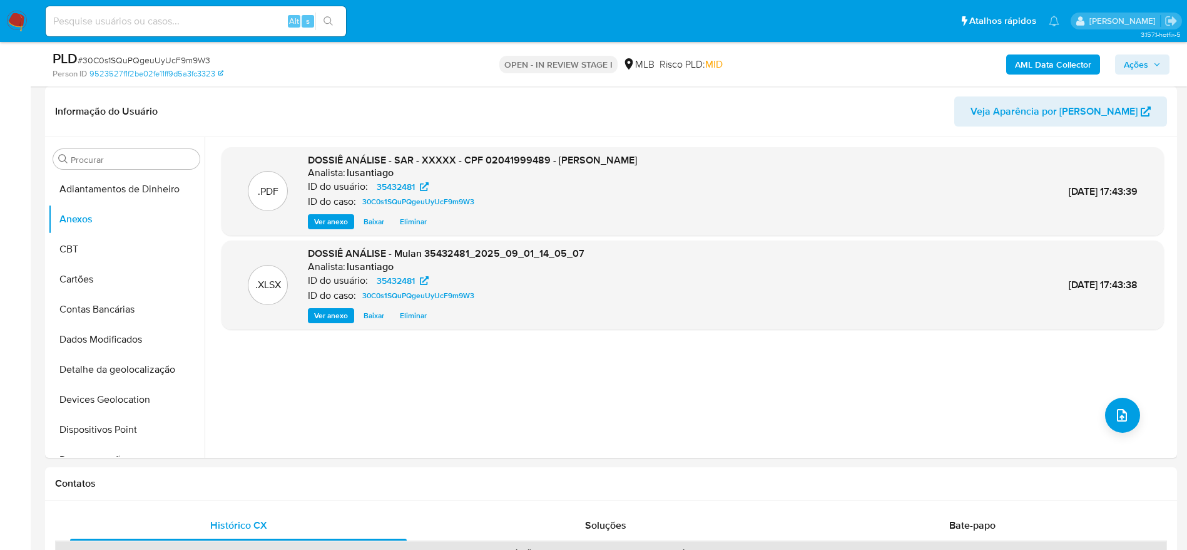
click at [1151, 58] on span "Ações" at bounding box center [1142, 65] width 37 height 18
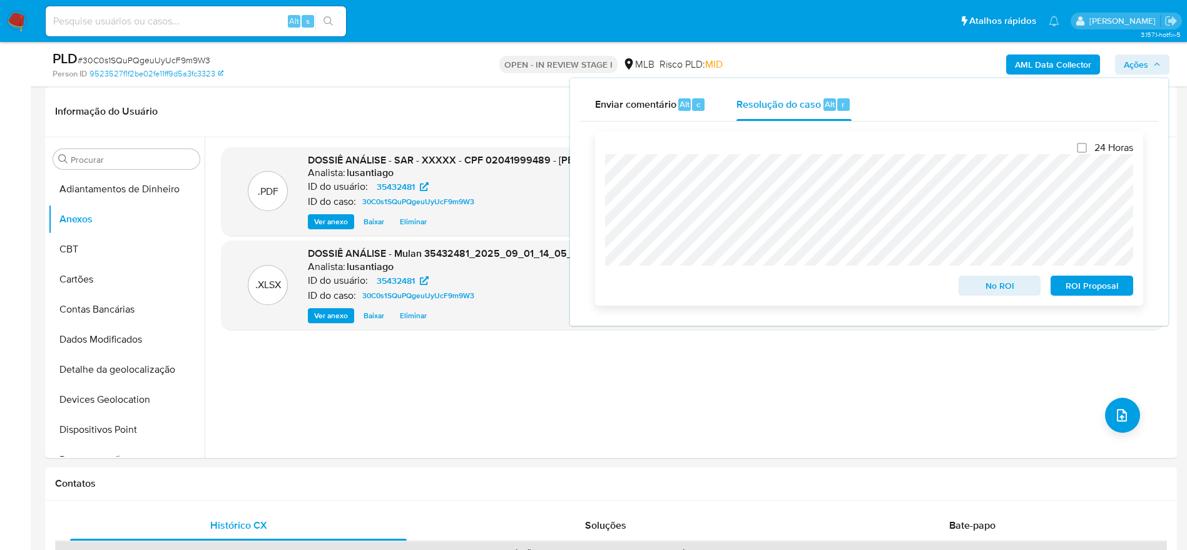
click at [1109, 288] on span "ROI Proposal" at bounding box center [1092, 286] width 65 height 18
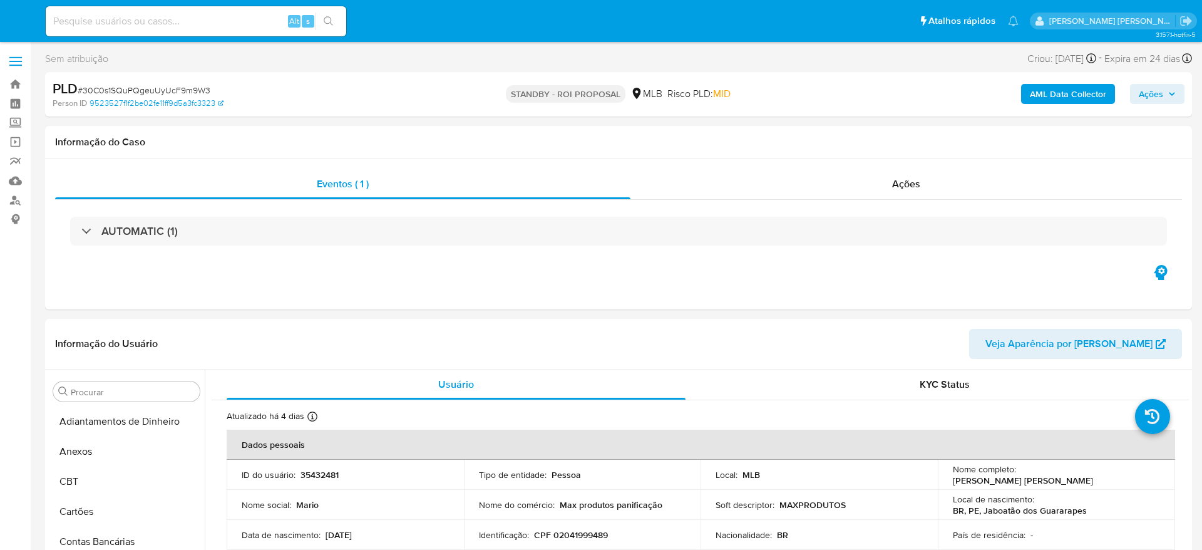
select select "10"
